Goal: Download file/media

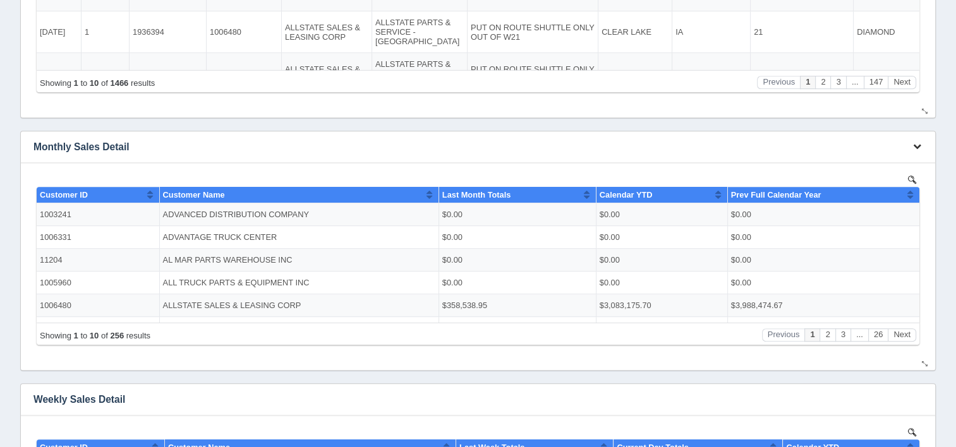
click at [915, 147] on icon "button" at bounding box center [917, 146] width 8 height 8
click at [869, 164] on link "Download CSV" at bounding box center [874, 166] width 101 height 18
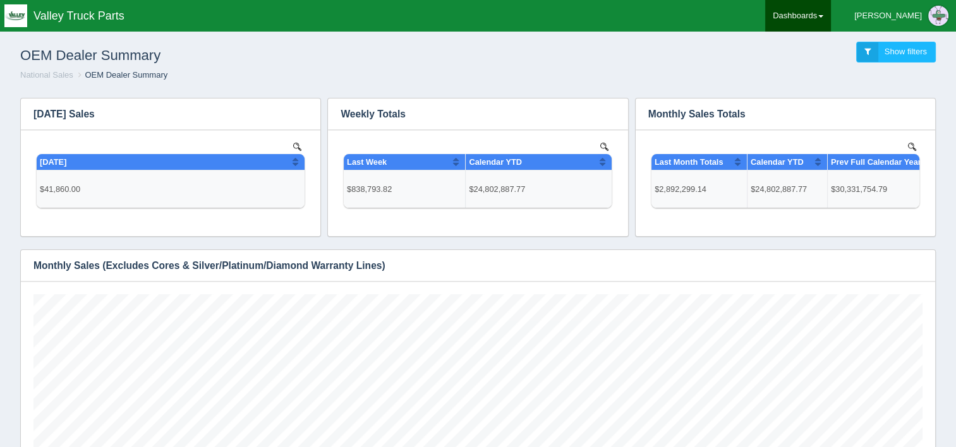
click at [831, 15] on link "Dashboards" at bounding box center [798, 16] width 66 height 32
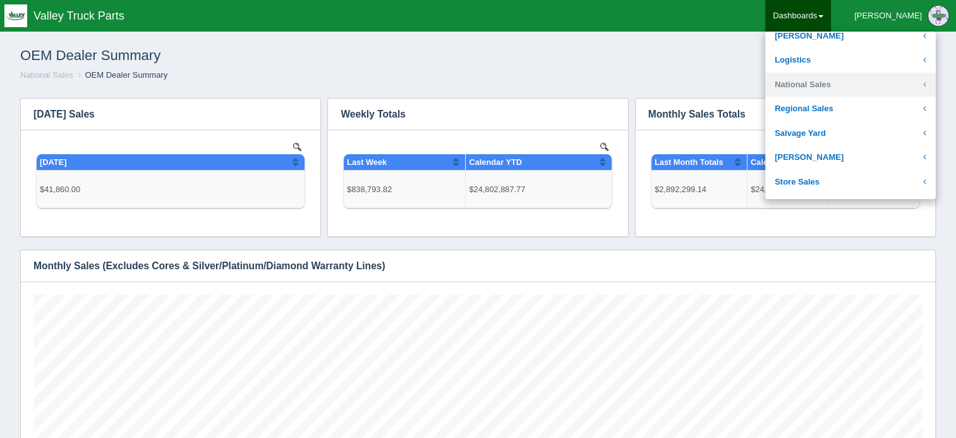
scroll to position [253, 0]
click at [850, 87] on link "National Sales" at bounding box center [850, 83] width 171 height 25
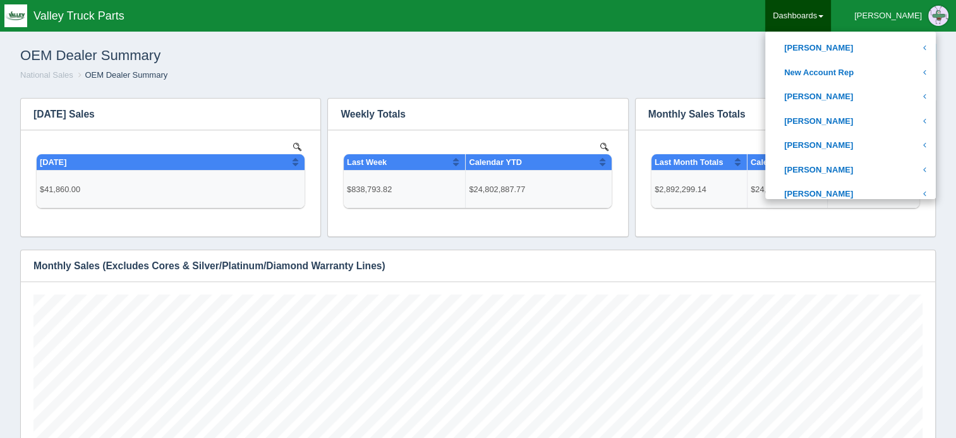
scroll to position [632, 0]
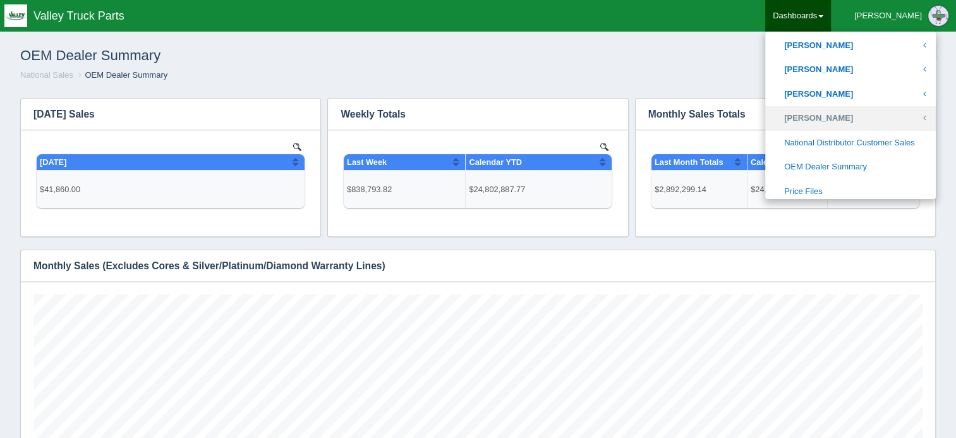
click at [857, 116] on link "[PERSON_NAME]" at bounding box center [850, 118] width 171 height 25
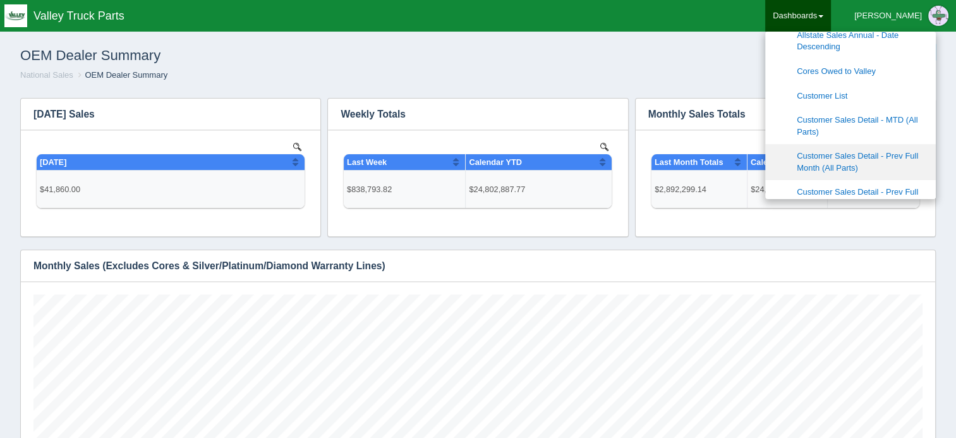
scroll to position [758, 0]
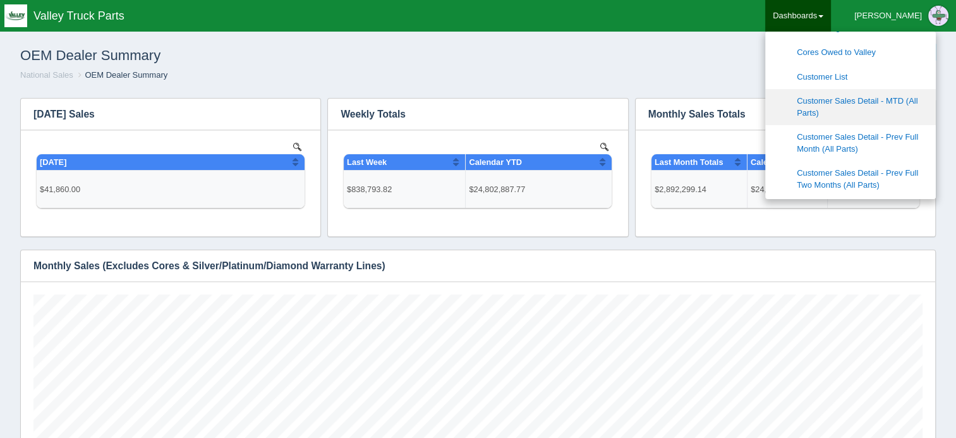
click at [876, 104] on link "Customer Sales Detail - MTD (All Parts)" at bounding box center [850, 107] width 171 height 36
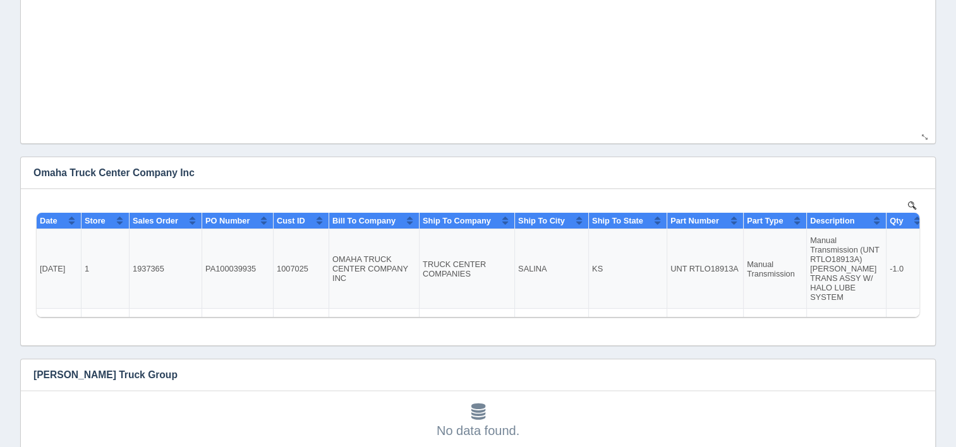
scroll to position [316, 0]
